Goal: Entertainment & Leisure: Consume media (video, audio)

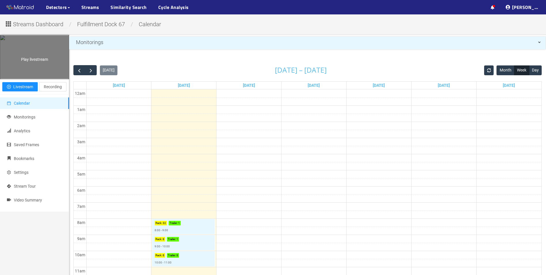
click at [29, 66] on div "Play livestream" at bounding box center [34, 56] width 69 height 43
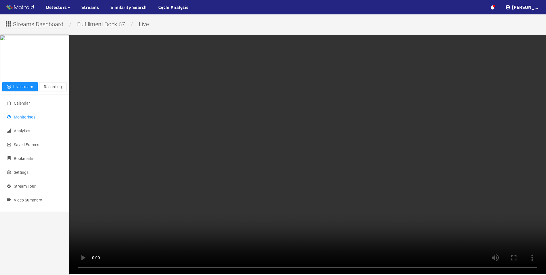
click at [26, 119] on span "Monitorings" at bounding box center [25, 117] width 22 height 5
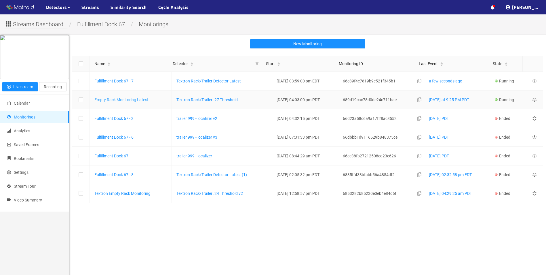
click at [137, 100] on link "Empty Rack Monitoring Latest" at bounding box center [121, 99] width 54 height 5
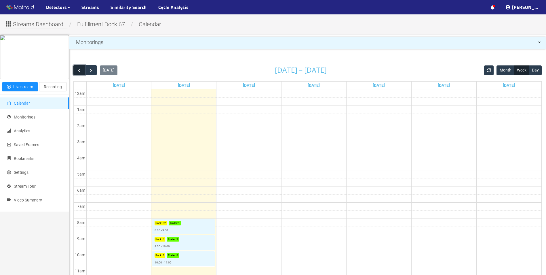
click at [79, 73] on span "button" at bounding box center [79, 70] width 6 height 6
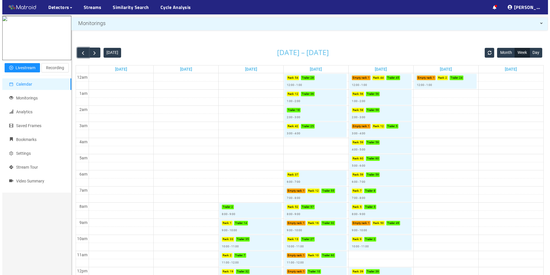
scroll to position [29, 0]
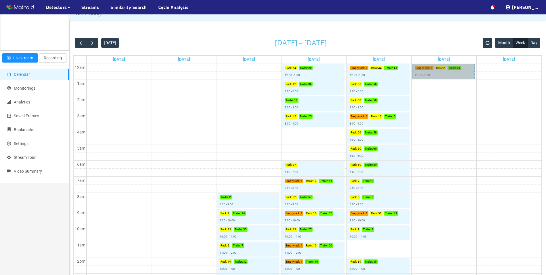
click at [440, 73] on link "Empty rack : 1 Rack : 2 Trailer : 24 12:00 - 1:00" at bounding box center [443, 71] width 62 height 15
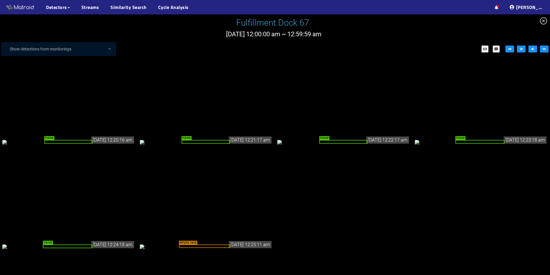
scroll to position [524, 0]
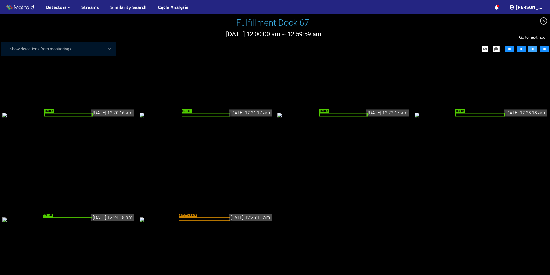
click at [536, 52] on button "button" at bounding box center [533, 48] width 9 height 7
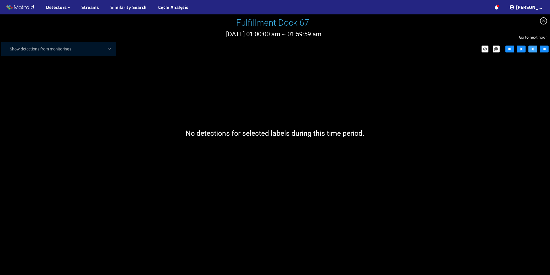
click at [535, 50] on icon "step-forward" at bounding box center [533, 49] width 4 height 4
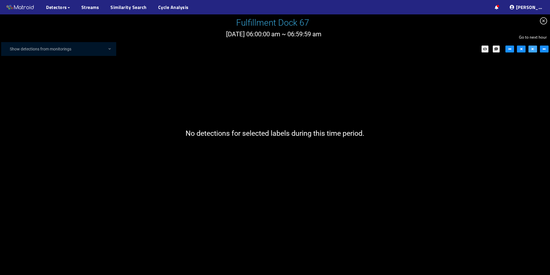
click at [535, 50] on icon "step-forward" at bounding box center [533, 49] width 4 height 4
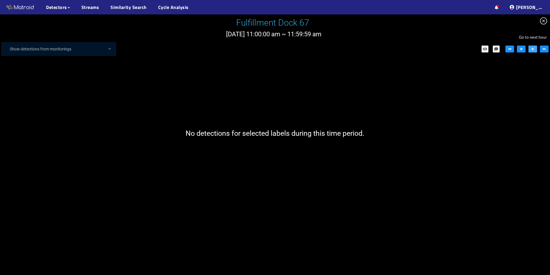
click at [535, 50] on icon "step-forward" at bounding box center [533, 49] width 4 height 4
click at [540, 22] on span "close-circle" at bounding box center [543, 20] width 13 height 13
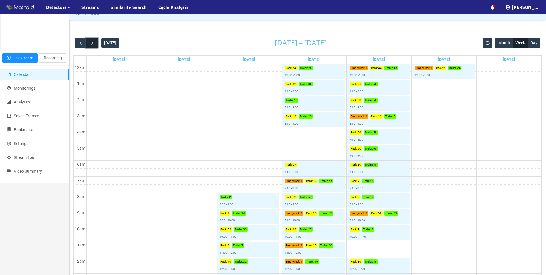
click at [92, 42] on span "button" at bounding box center [92, 43] width 6 height 6
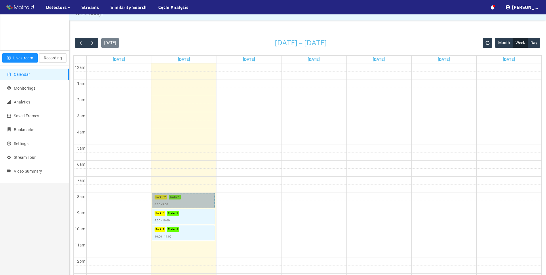
click at [178, 203] on link "Rack : 32 Trailer : 1 8:00 - 9:00" at bounding box center [183, 200] width 62 height 15
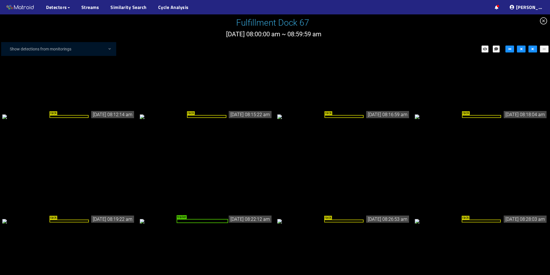
click at [541, 19] on icon "close-circle" at bounding box center [543, 20] width 7 height 7
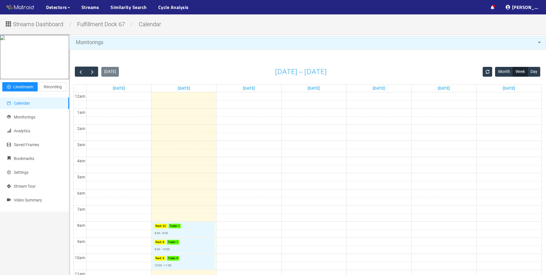
click at [109, 147] on td at bounding box center [313, 144] width 455 height 8
click at [92, 72] on span "button" at bounding box center [92, 72] width 6 height 6
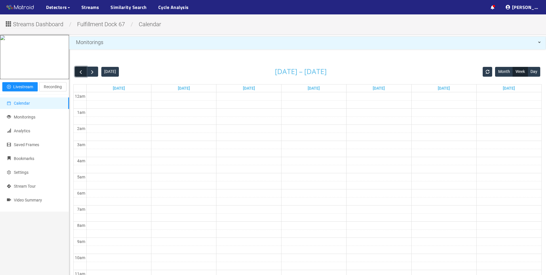
click at [83, 73] on span "button" at bounding box center [81, 72] width 6 height 6
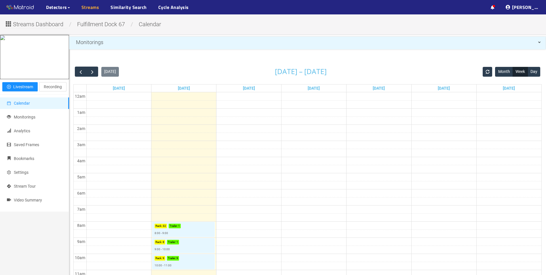
click at [90, 6] on link "Streams" at bounding box center [90, 7] width 18 height 7
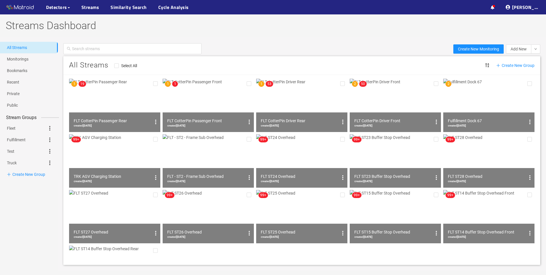
click at [311, 101] on img at bounding box center [301, 105] width 91 height 53
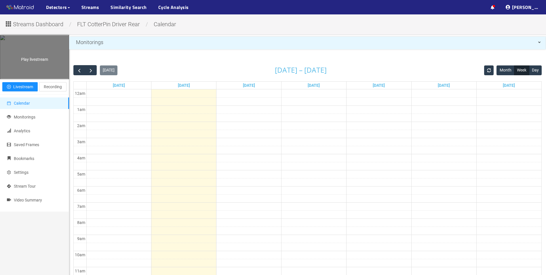
click at [42, 79] on div "Play livestream" at bounding box center [34, 56] width 69 height 43
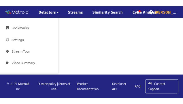
scroll to position [220, 0]
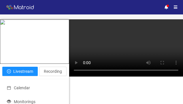
scroll to position [9, 0]
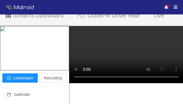
click at [134, 32] on video at bounding box center [126, 54] width 114 height 57
click at [138, 36] on video at bounding box center [126, 54] width 114 height 57
click at [182, 3] on div at bounding box center [173, 7] width 18 height 14
click at [115, 54] on video at bounding box center [126, 54] width 114 height 57
click at [26, 0] on div at bounding box center [20, 7] width 40 height 14
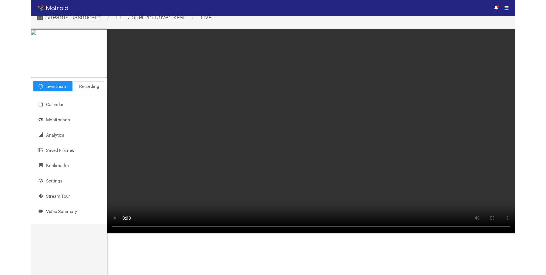
scroll to position [9, 0]
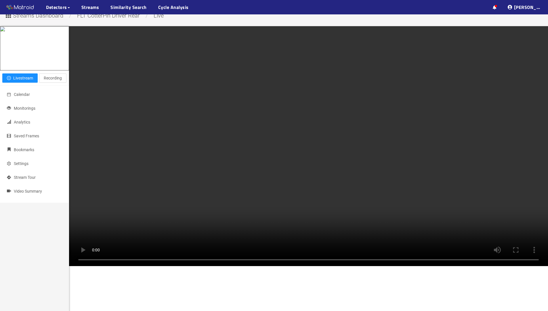
drag, startPoint x: 155, startPoint y: 7, endPoint x: 313, endPoint y: 165, distance: 223.3
click at [313, 165] on video at bounding box center [308, 146] width 479 height 240
click at [471, 109] on video at bounding box center [308, 146] width 479 height 240
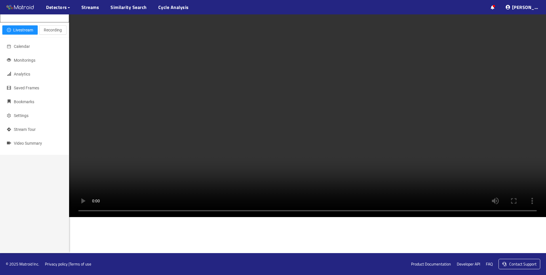
scroll to position [632, 0]
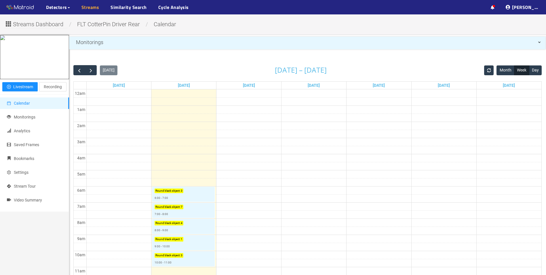
click at [90, 8] on link "Streams" at bounding box center [90, 7] width 18 height 7
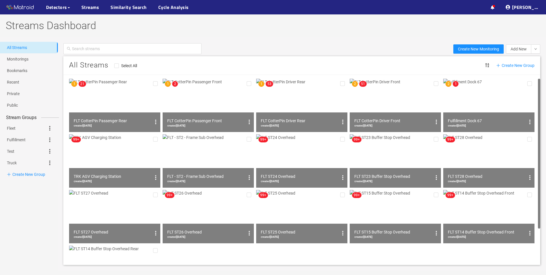
click at [214, 107] on img at bounding box center [208, 105] width 91 height 53
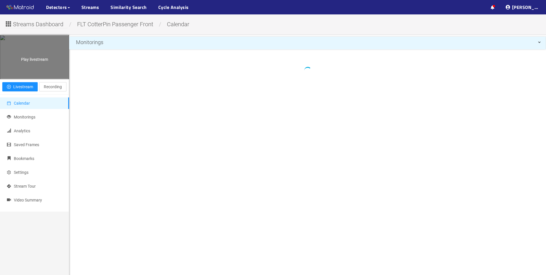
click at [24, 79] on div "Play livestream" at bounding box center [34, 56] width 69 height 43
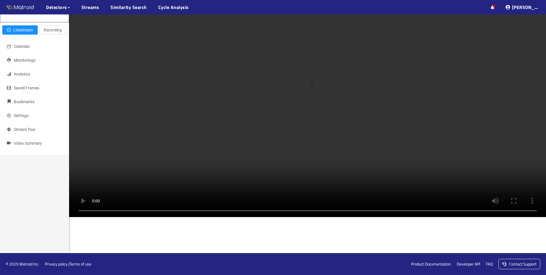
scroll to position [230, 0]
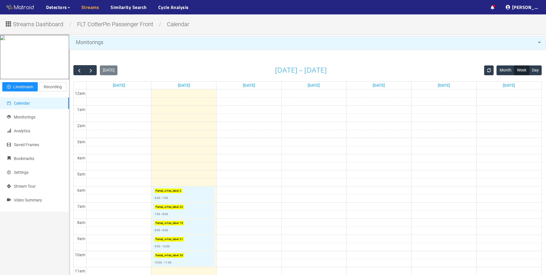
click at [97, 7] on link "Streams" at bounding box center [90, 7] width 18 height 7
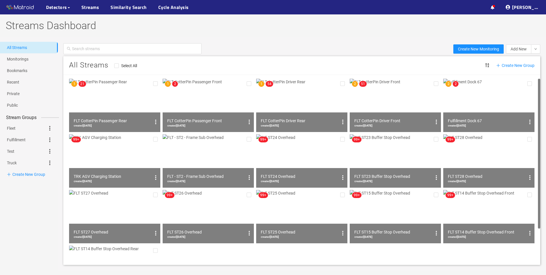
click at [400, 105] on img at bounding box center [395, 105] width 91 height 53
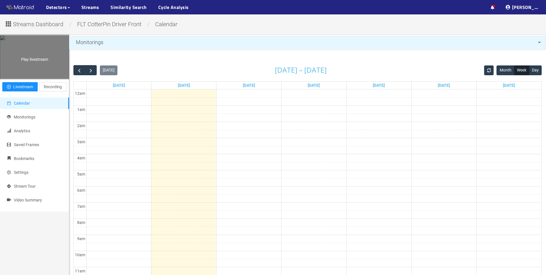
click at [28, 79] on div "Play livestream" at bounding box center [34, 56] width 69 height 43
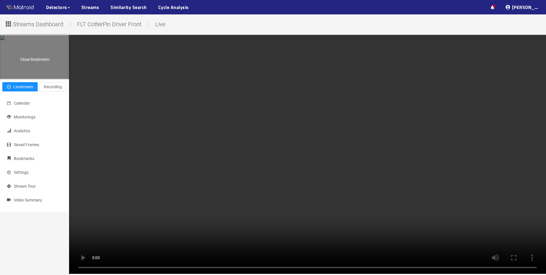
click at [39, 79] on div "Close livestream" at bounding box center [34, 56] width 69 height 43
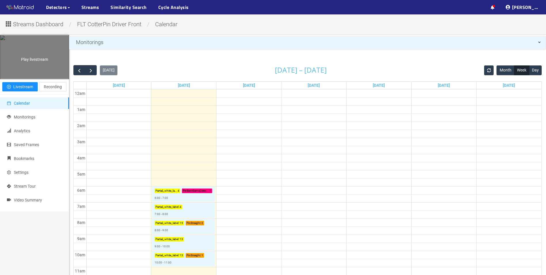
click at [31, 79] on div "Play livestream" at bounding box center [34, 56] width 69 height 43
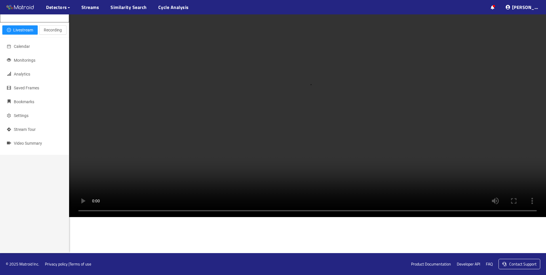
scroll to position [459, 0]
click at [290, 148] on video at bounding box center [307, 97] width 477 height 239
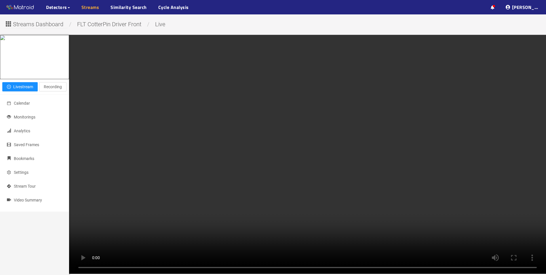
click at [85, 4] on link "Streams" at bounding box center [90, 7] width 18 height 7
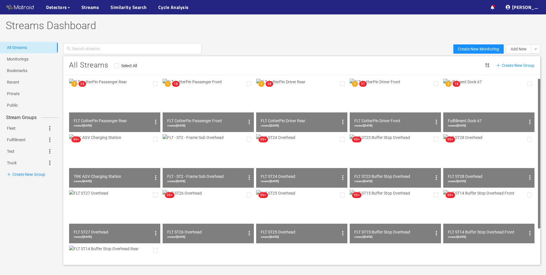
click at [205, 104] on img at bounding box center [208, 105] width 91 height 53
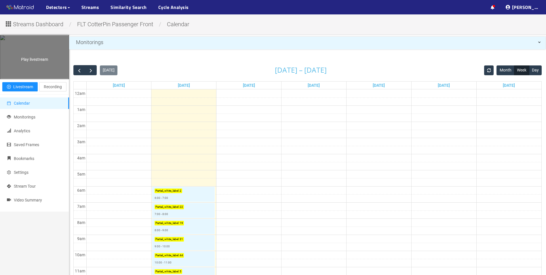
click at [41, 79] on div "Play livestream" at bounding box center [34, 56] width 69 height 43
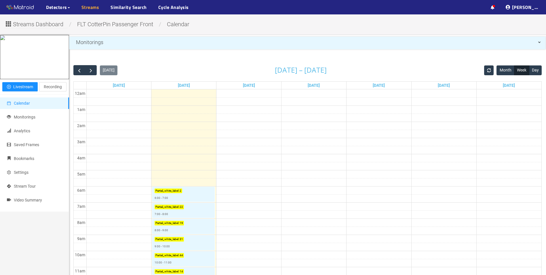
click at [85, 4] on link "Streams" at bounding box center [90, 7] width 18 height 7
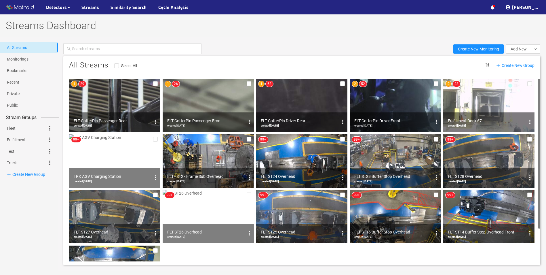
click at [399, 104] on img at bounding box center [395, 105] width 91 height 53
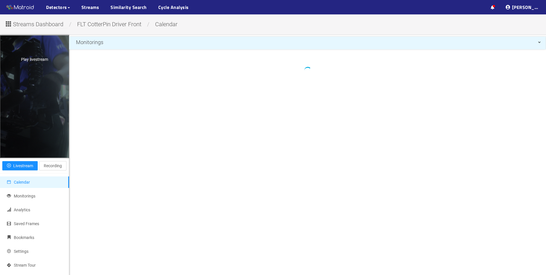
click at [33, 115] on div "Play livestream" at bounding box center [34, 96] width 69 height 122
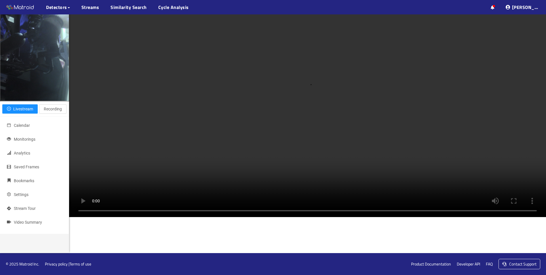
scroll to position [230, 0]
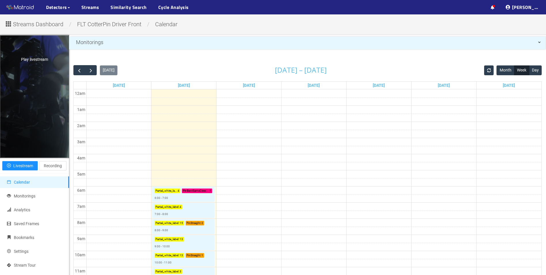
click at [34, 123] on div "Play livestream" at bounding box center [34, 96] width 69 height 122
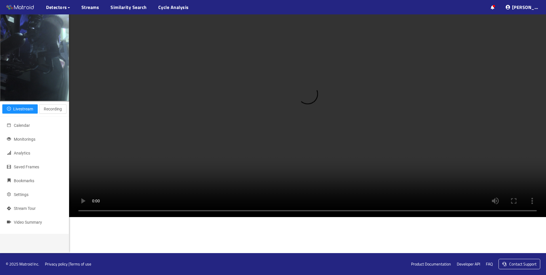
scroll to position [461, 0]
